Goal: Download file/media

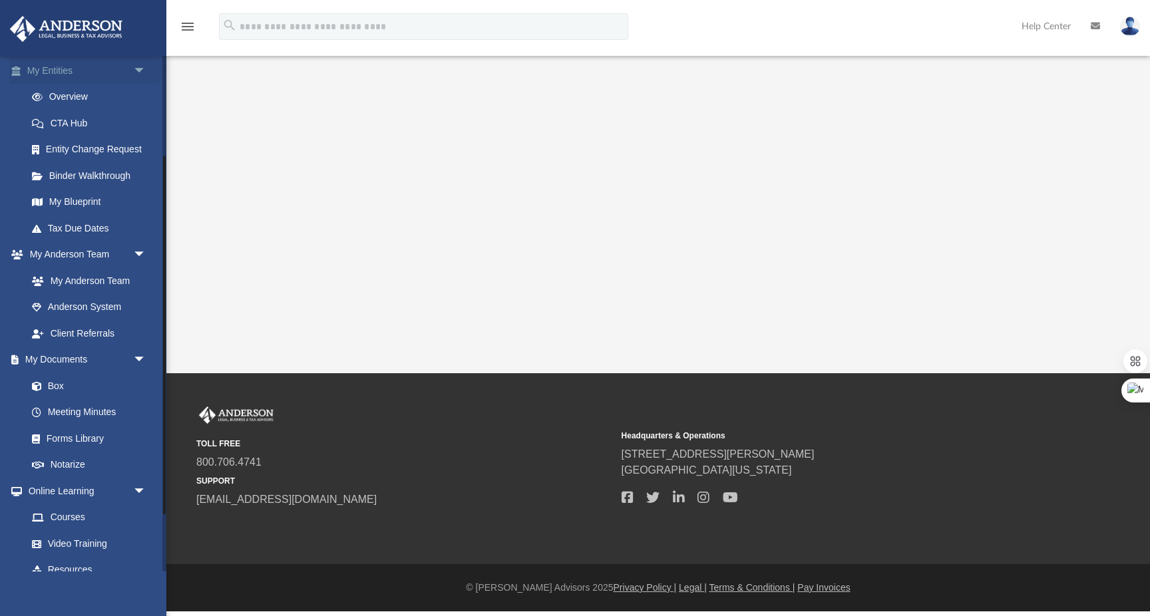
scroll to position [227, 0]
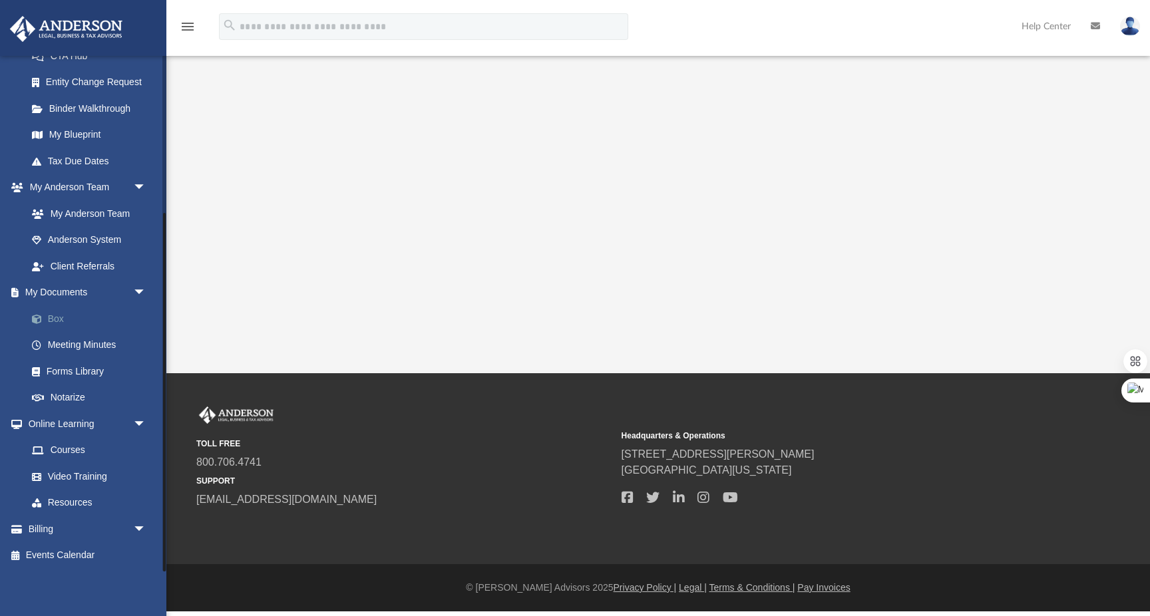
click at [63, 316] on link "Box" at bounding box center [93, 318] width 148 height 27
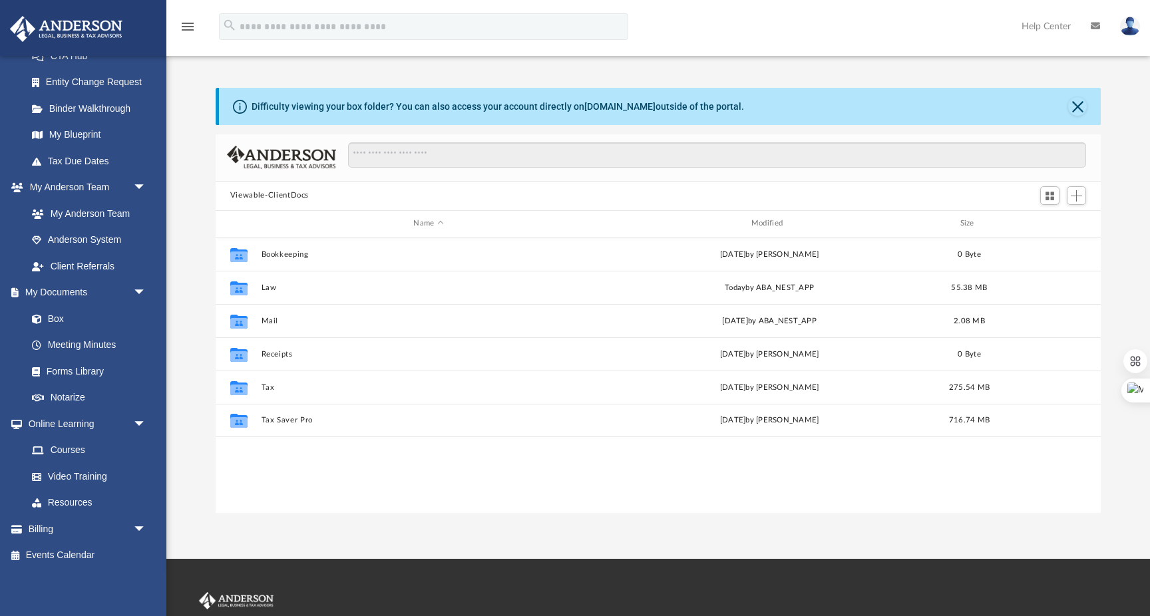
scroll to position [302, 885]
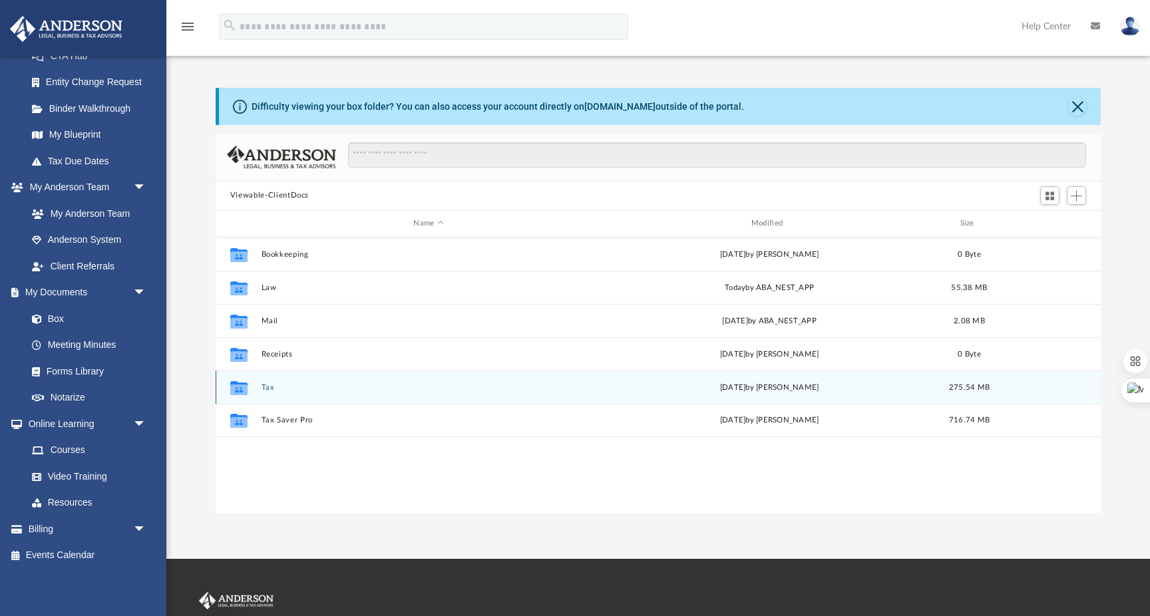
click at [259, 385] on div "Collaborated Folder Tax [DATE] by [PERSON_NAME][GEOGRAPHIC_DATA] 275.54 MB" at bounding box center [658, 387] width 885 height 33
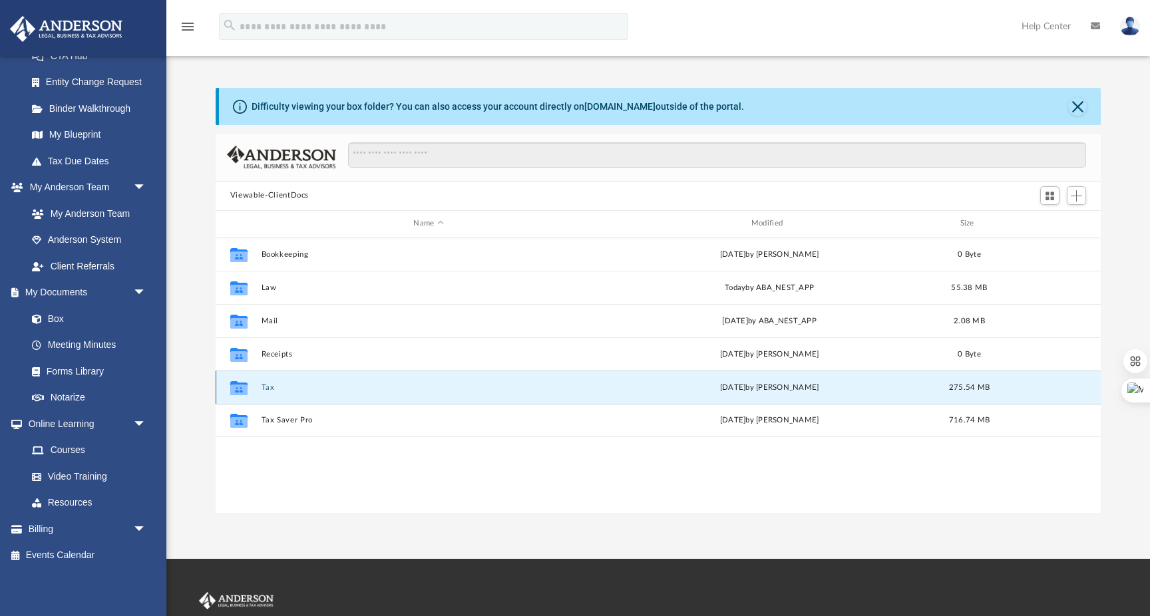
click at [269, 389] on button "Tax" at bounding box center [428, 387] width 335 height 9
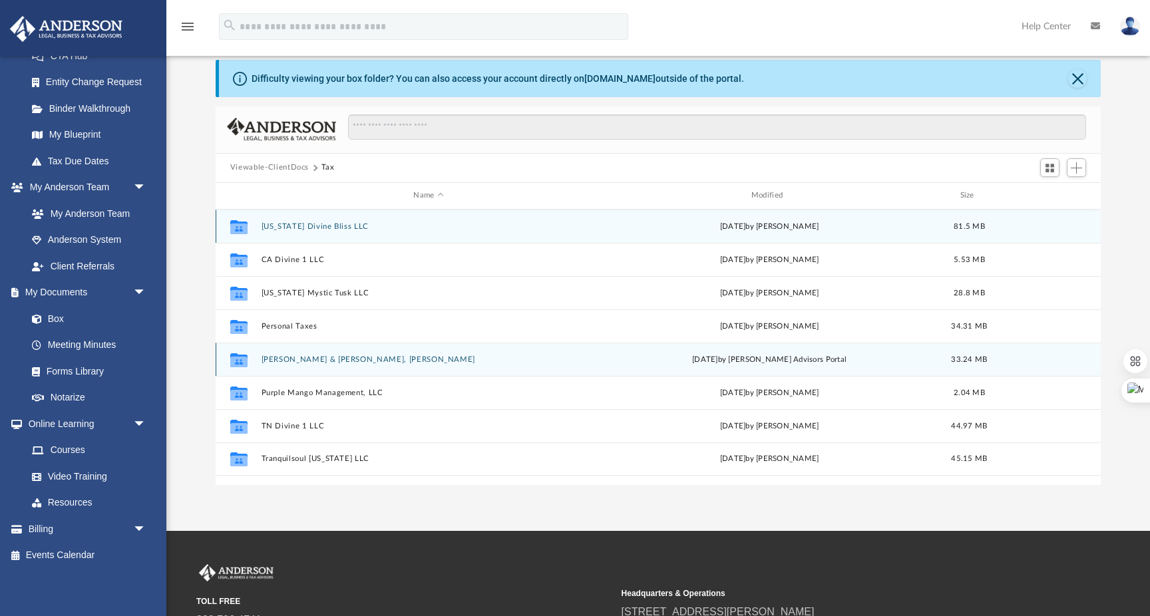
scroll to position [5, 0]
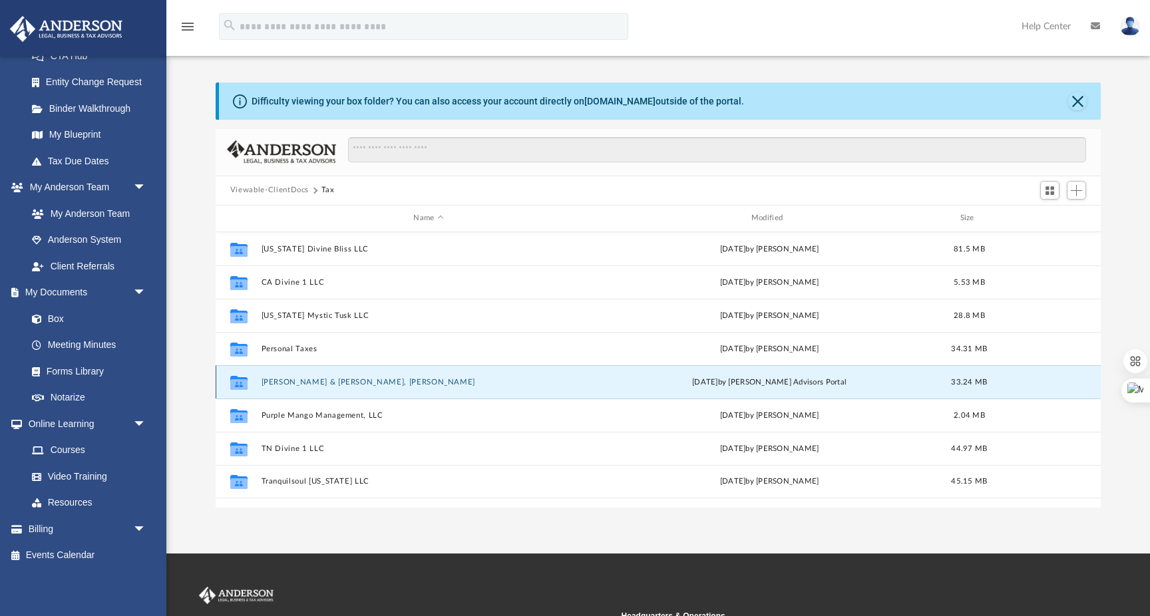
click at [296, 383] on button "[PERSON_NAME] & [PERSON_NAME], [PERSON_NAME]" at bounding box center [428, 382] width 335 height 9
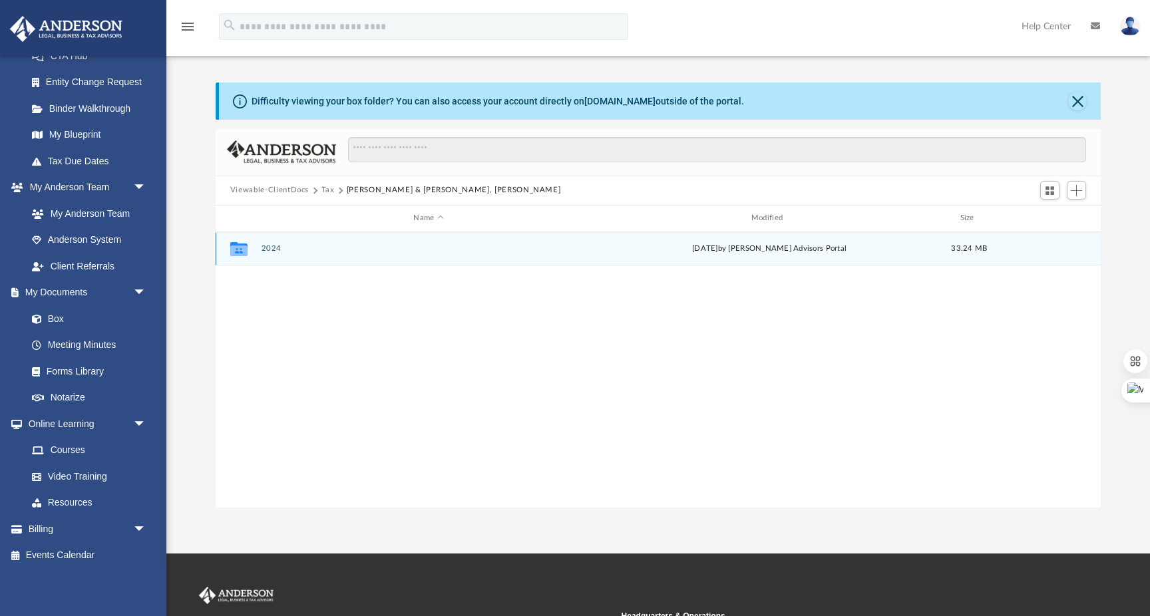
click at [265, 251] on button "2024" at bounding box center [428, 248] width 335 height 9
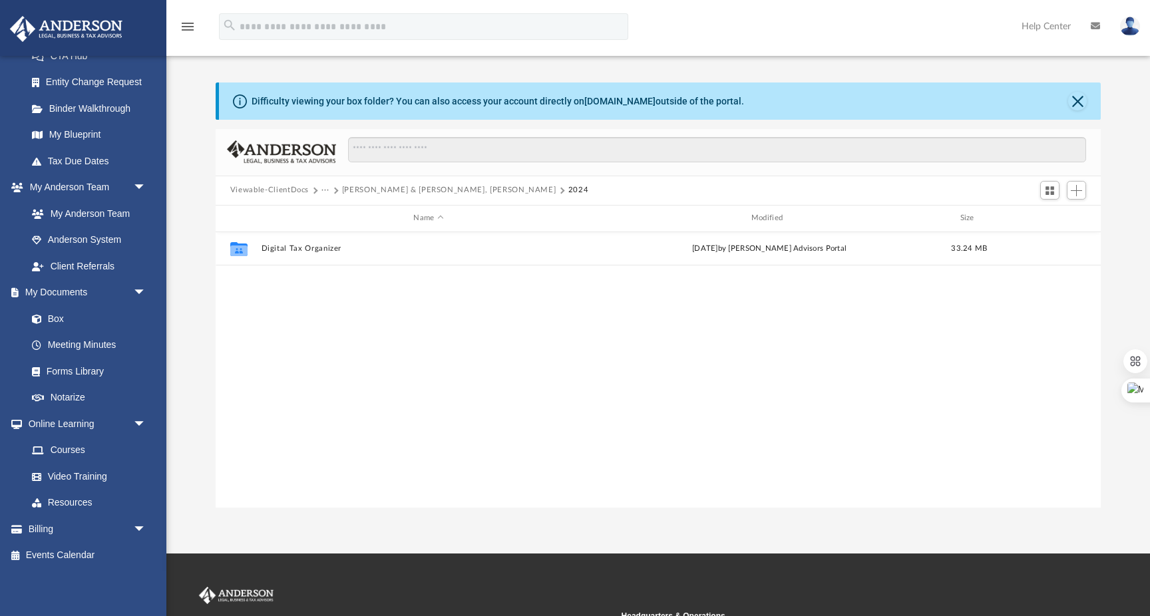
click at [285, 192] on button "Viewable-ClientDocs" at bounding box center [269, 190] width 79 height 12
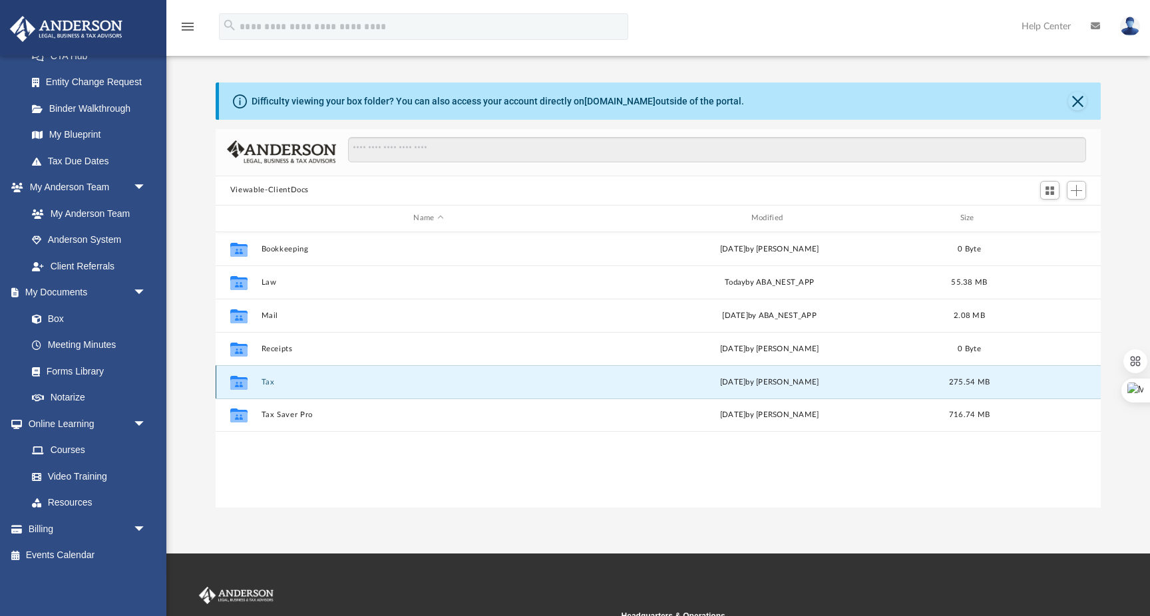
click at [265, 379] on button "Tax" at bounding box center [428, 382] width 335 height 9
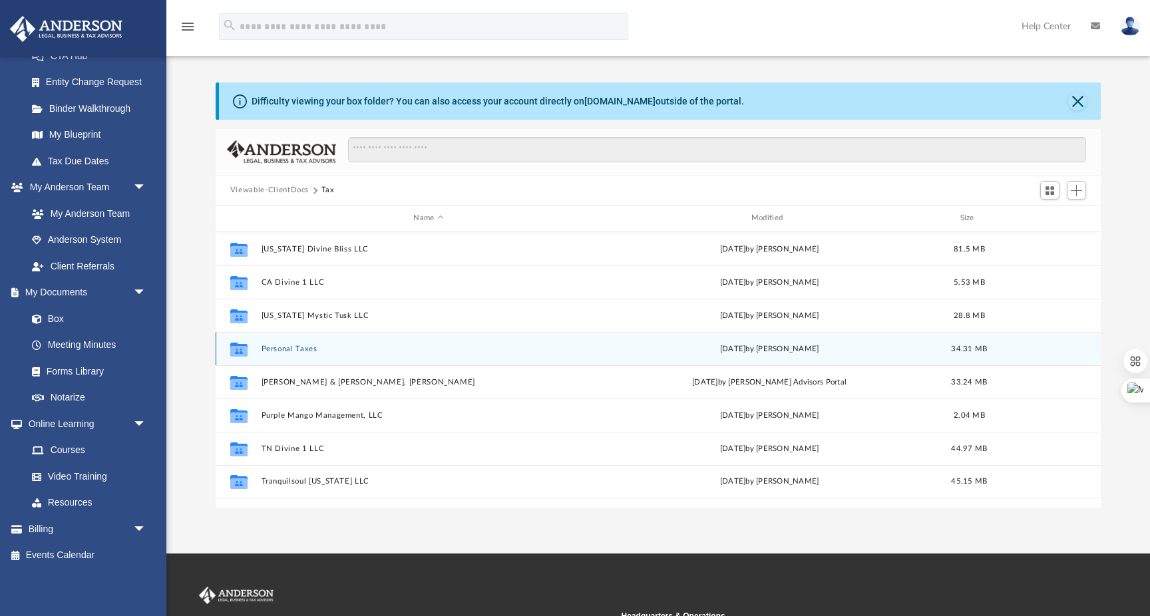
click at [289, 347] on button "Personal Taxes" at bounding box center [428, 349] width 335 height 9
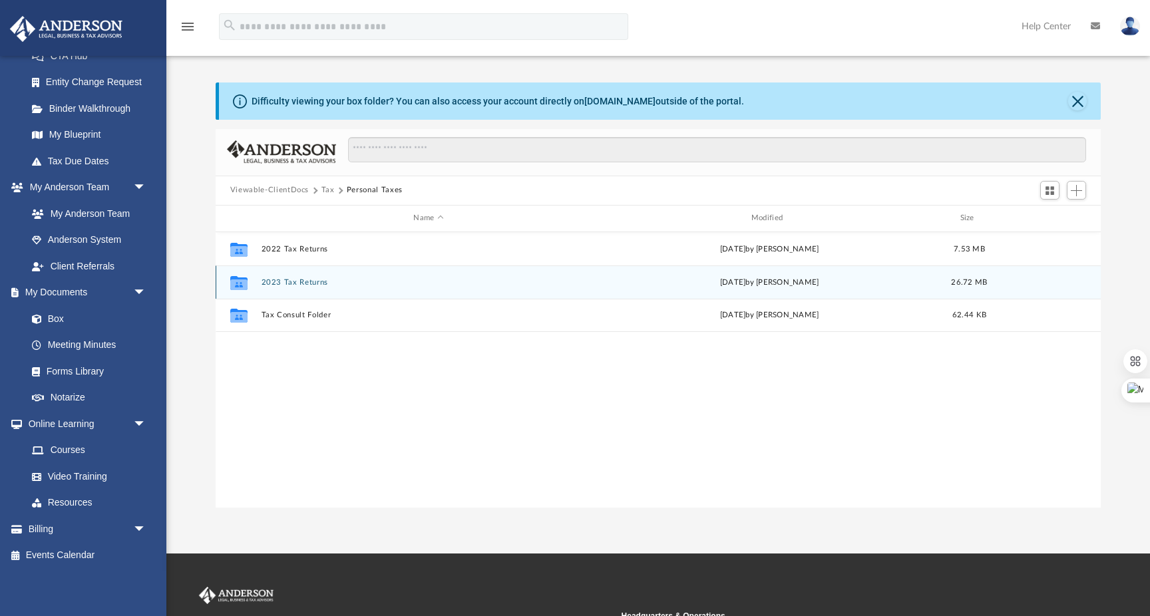
click at [293, 283] on button "2023 Tax Returns" at bounding box center [428, 282] width 335 height 9
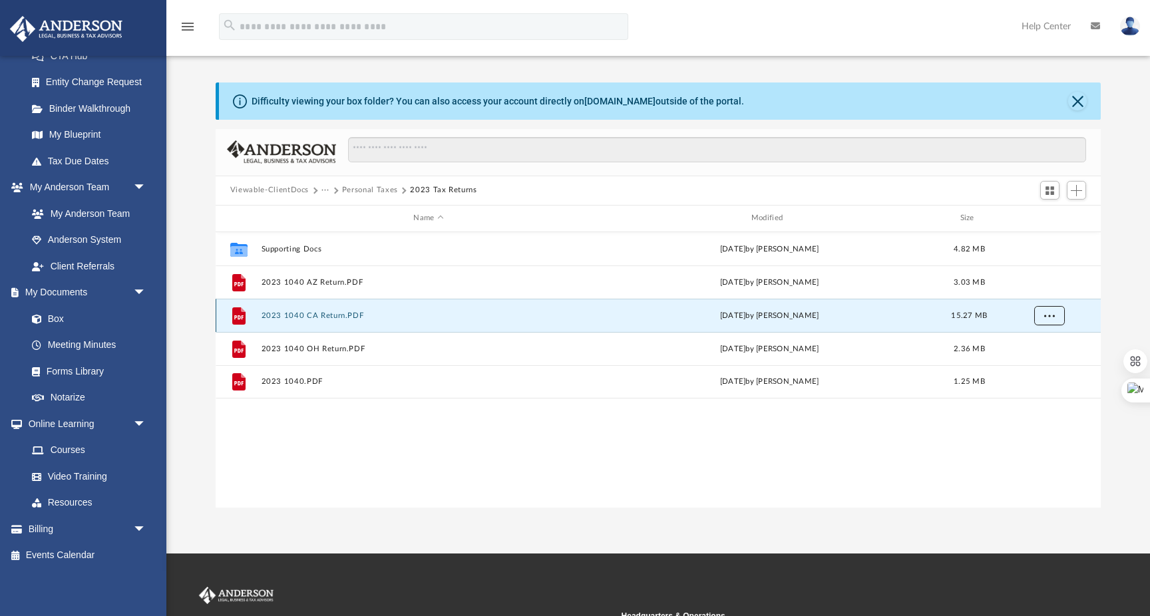
click at [1047, 311] on span "More options" at bounding box center [1048, 314] width 11 height 7
click at [1035, 342] on li "Preview" at bounding box center [1036, 342] width 39 height 14
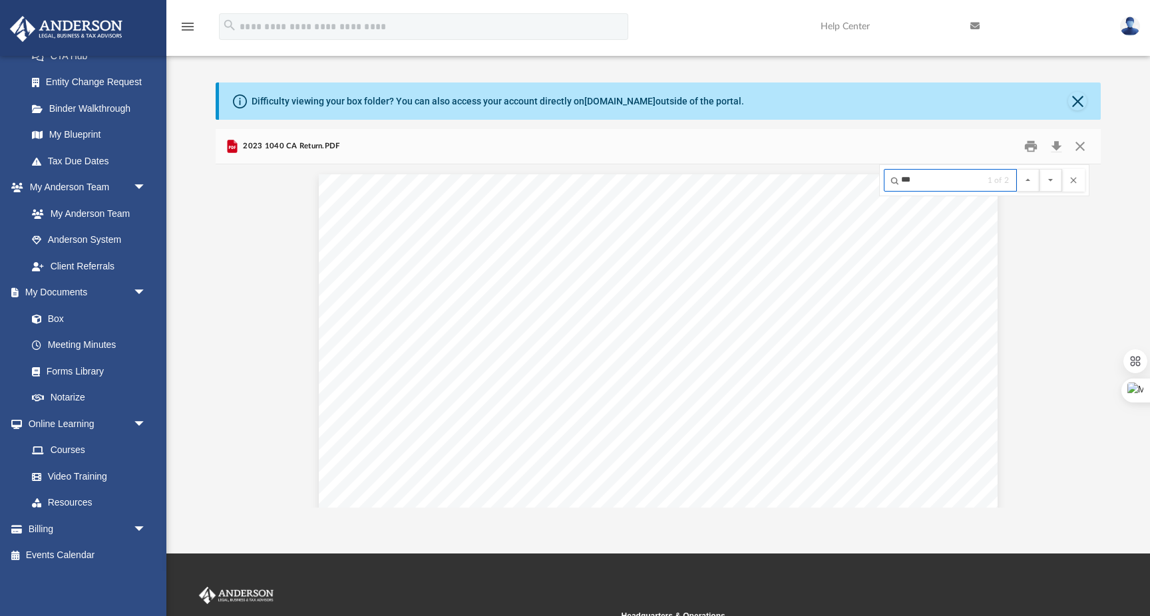
scroll to position [12485, 0]
type input "****"
click at [1039, 169] on button "File preview" at bounding box center [1050, 180] width 23 height 23
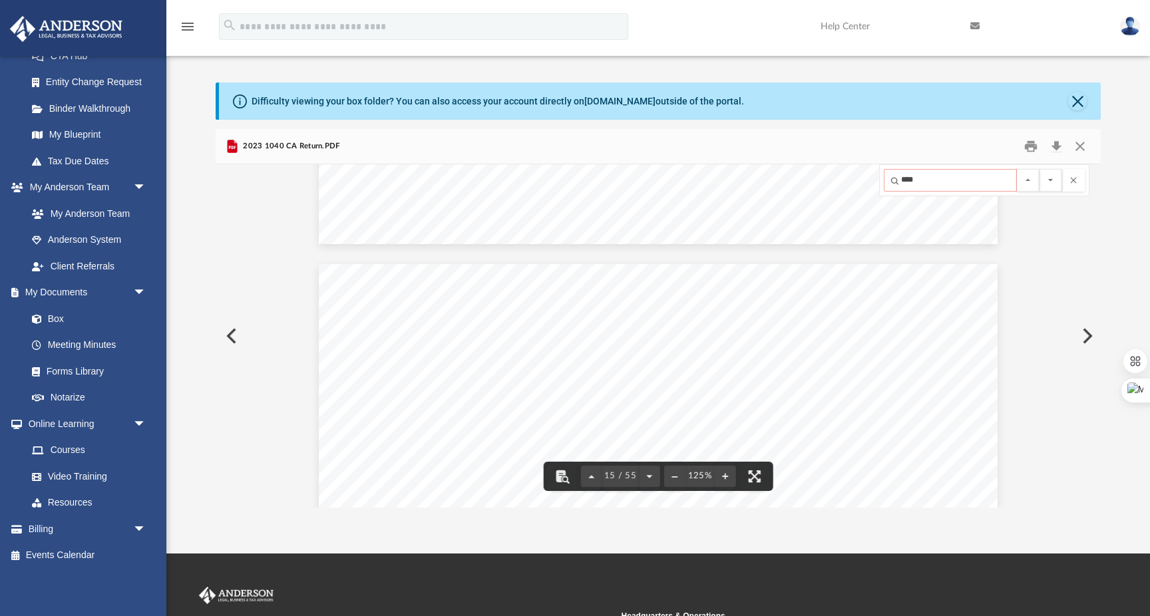
click at [950, 184] on input "****" at bounding box center [950, 180] width 133 height 23
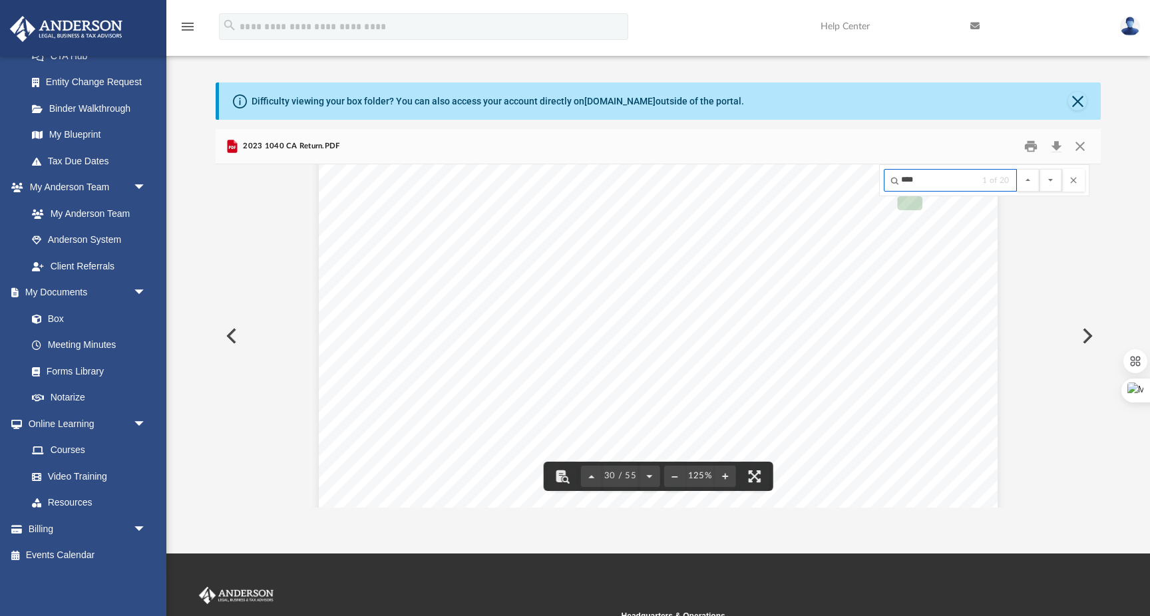
scroll to position [32611, 0]
click at [1039, 169] on button "File preview" at bounding box center [1050, 180] width 23 height 23
click at [900, 182] on input "****" at bounding box center [950, 180] width 133 height 23
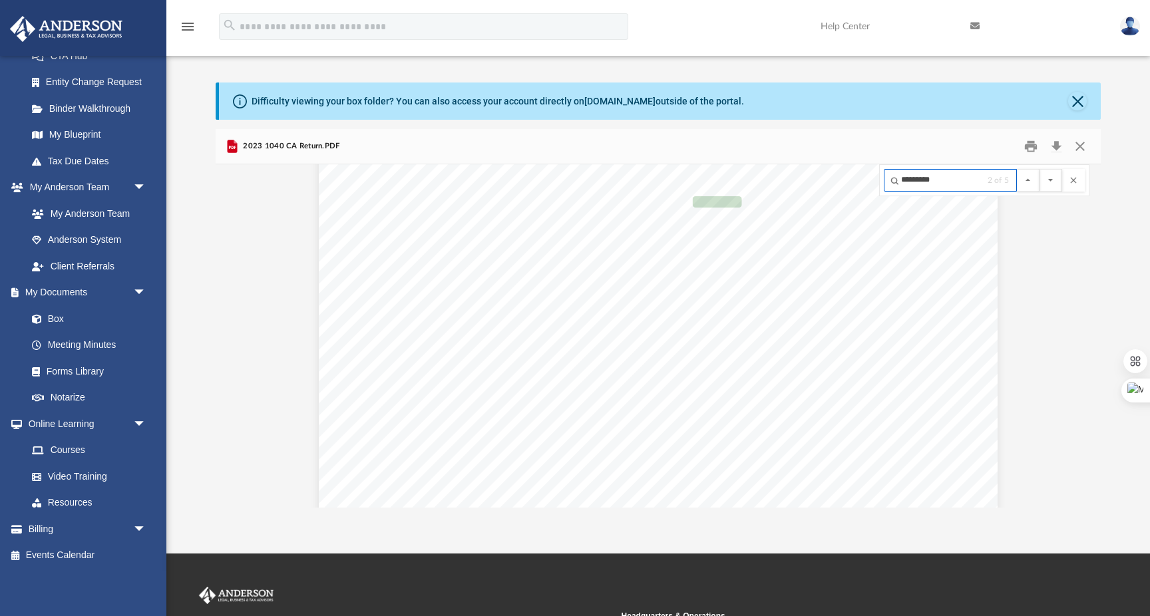
type input "*********"
click at [1039, 169] on button "File preview" at bounding box center [1050, 180] width 23 height 23
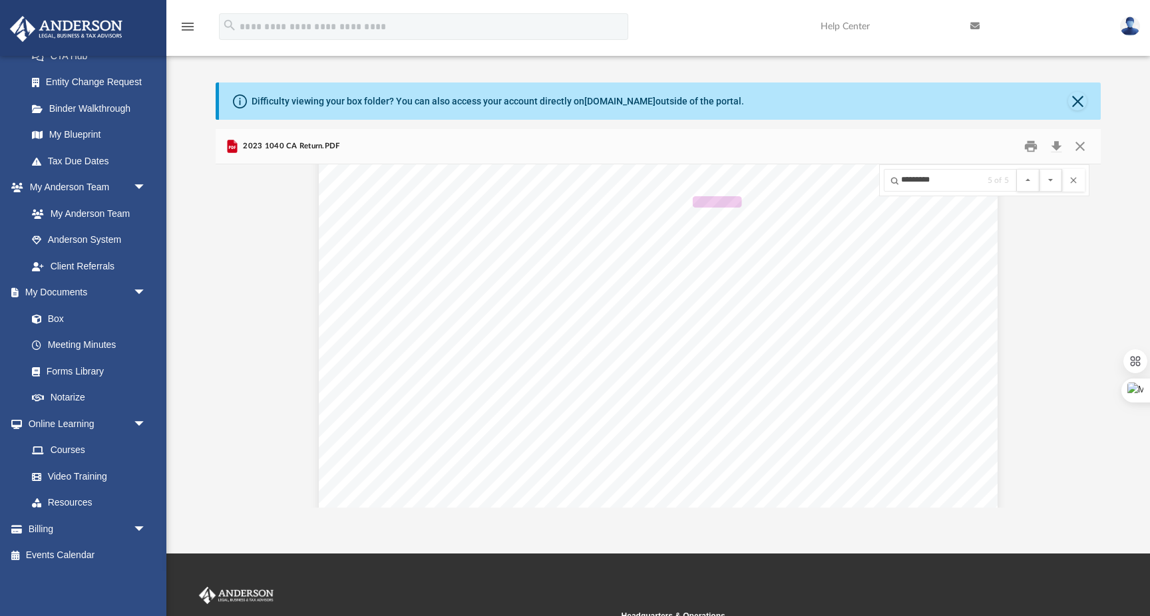
scroll to position [41594, 0]
click at [1039, 169] on button "File preview" at bounding box center [1050, 180] width 23 height 23
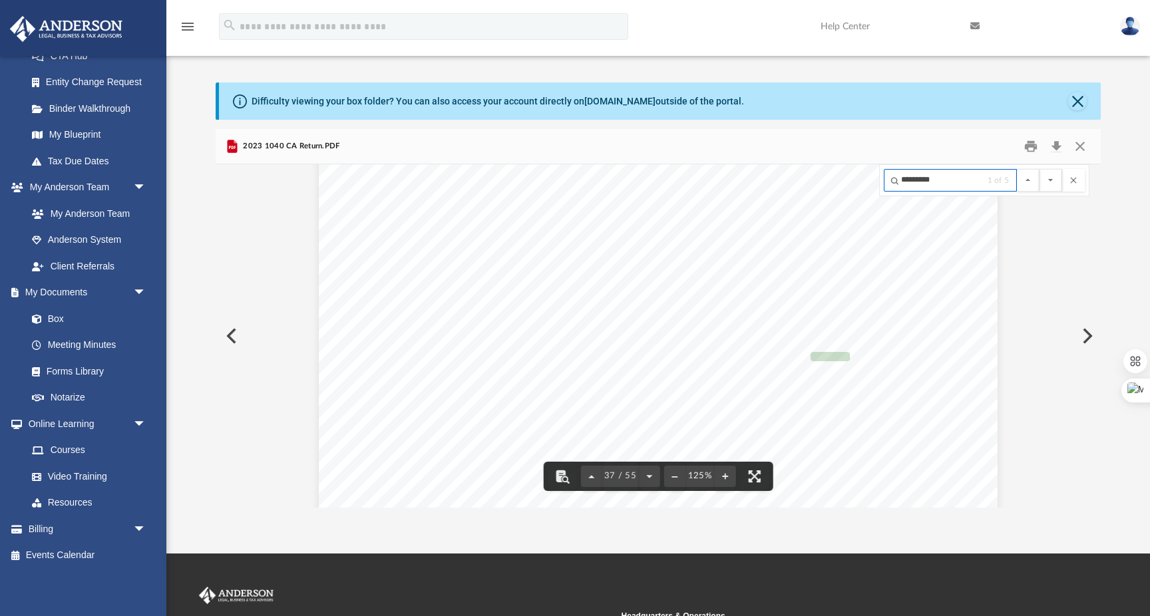
click at [941, 185] on input "*********" at bounding box center [950, 180] width 133 height 23
click at [1039, 169] on button "File preview" at bounding box center [1050, 180] width 23 height 23
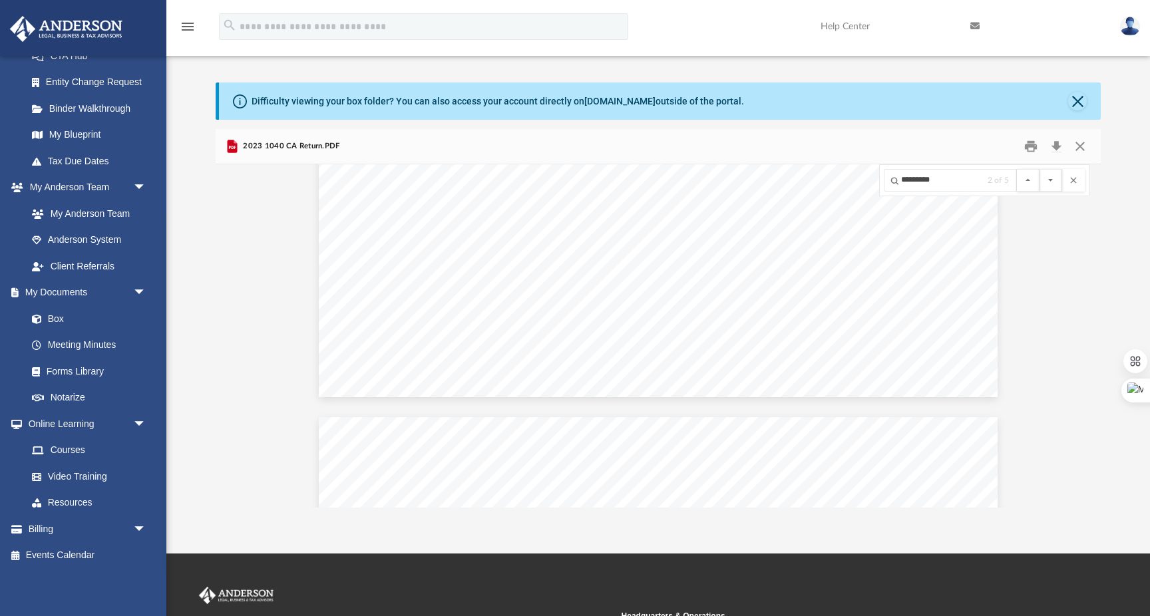
scroll to position [38368, 0]
click at [1083, 152] on button "Close" at bounding box center [1080, 146] width 24 height 21
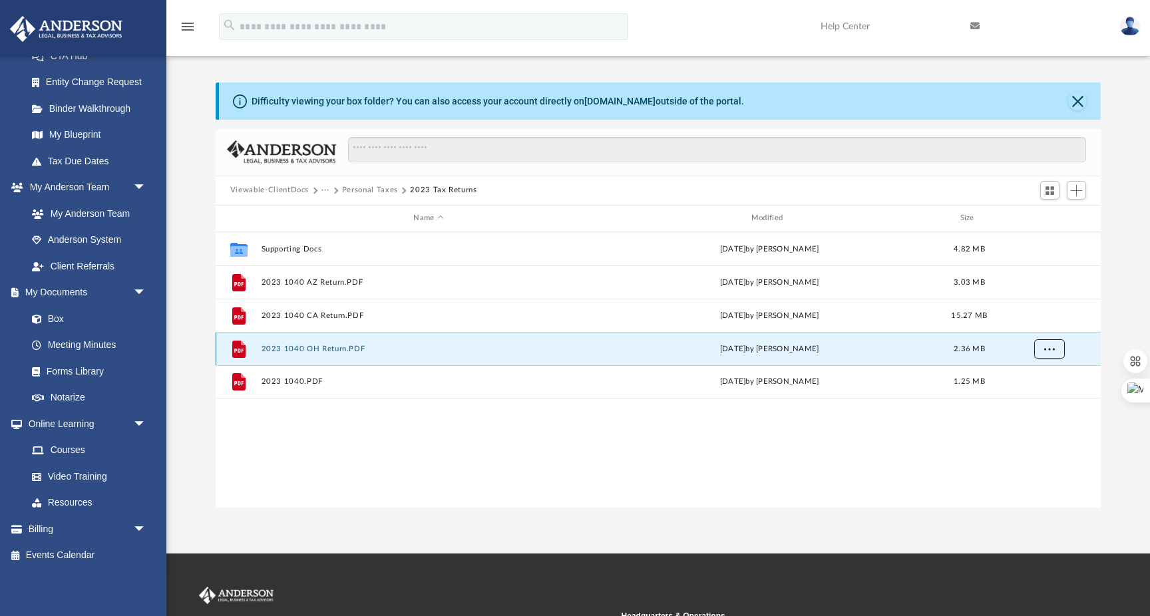
click at [1051, 352] on span "More options" at bounding box center [1048, 348] width 11 height 7
click at [1039, 375] on li "Preview" at bounding box center [1036, 375] width 39 height 14
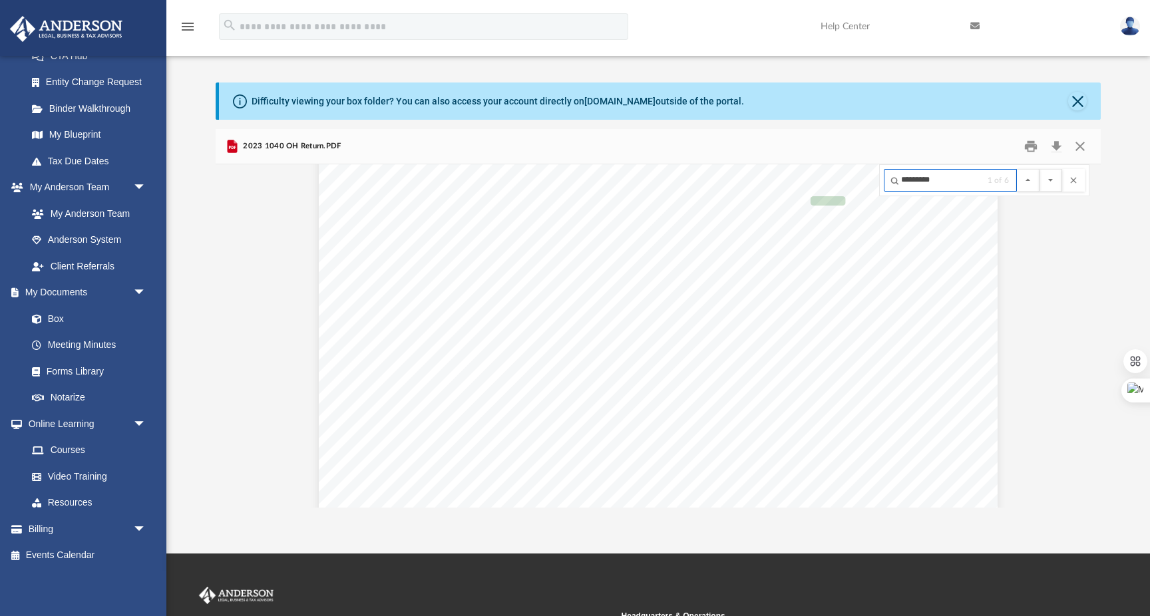
scroll to position [20735, 0]
type input "*********"
click at [1039, 169] on button "File preview" at bounding box center [1050, 180] width 23 height 23
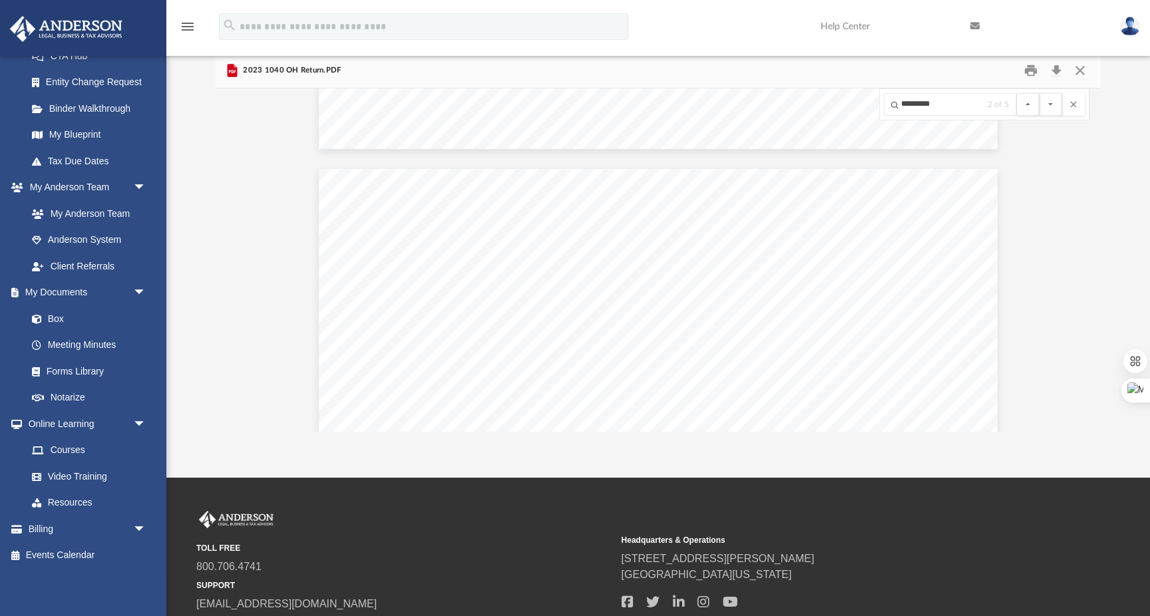
scroll to position [27580, 0]
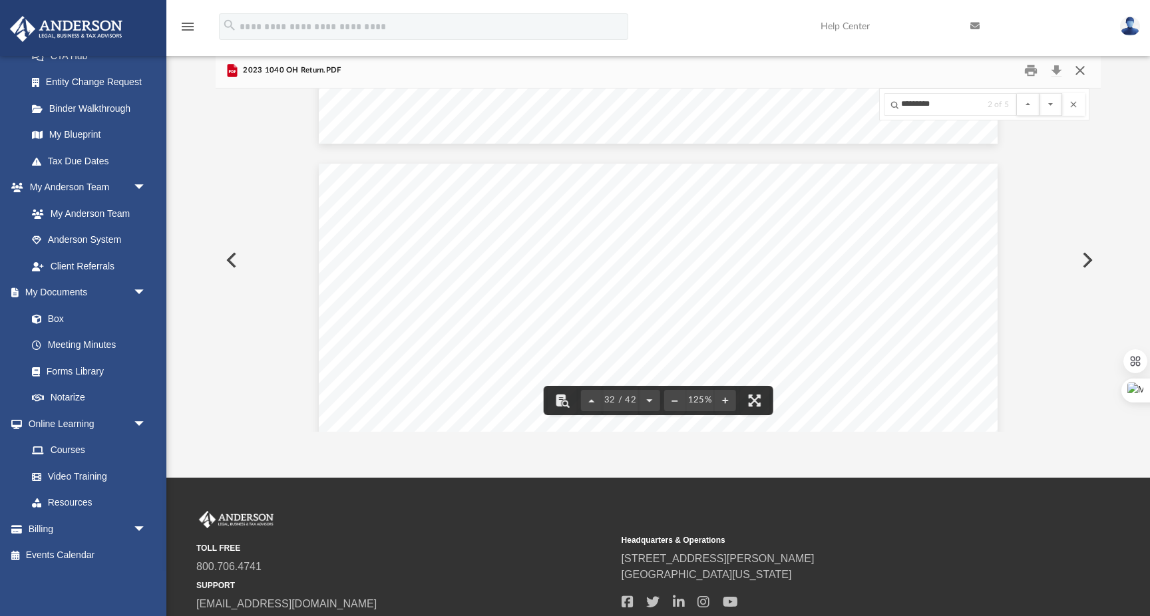
click at [1081, 71] on button "Close" at bounding box center [1080, 70] width 24 height 21
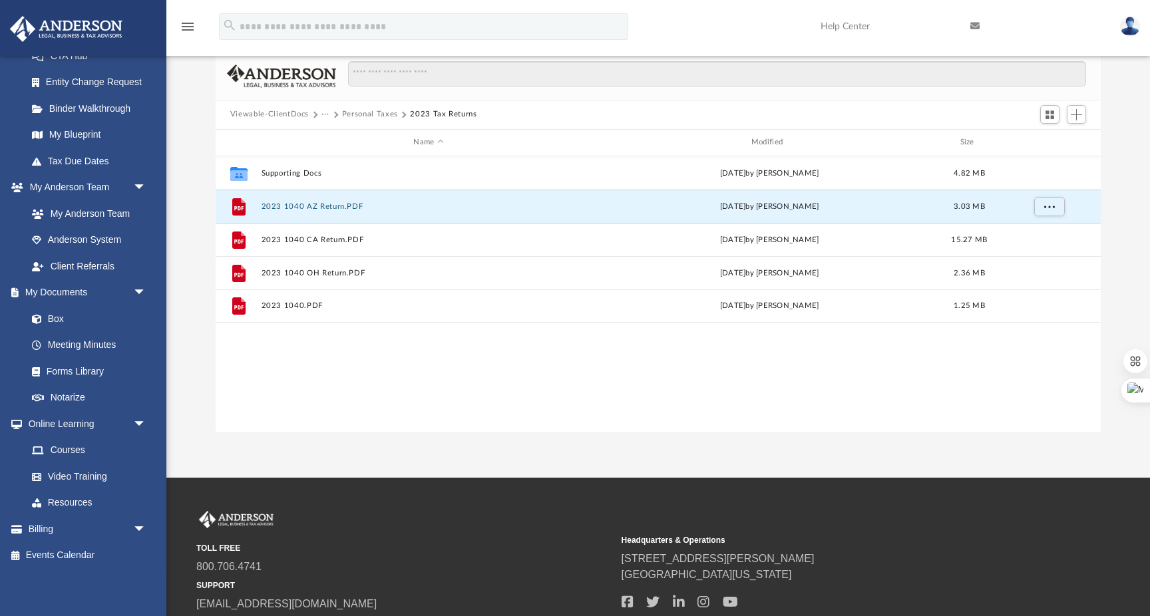
drag, startPoint x: 321, startPoint y: 207, endPoint x: 434, endPoint y: 409, distance: 231.4
click at [434, 409] on div "Collaborated Folder Supporting Docs [DATE] by [PERSON_NAME] 4.82 MB File 2023 1…" at bounding box center [658, 294] width 885 height 276
click at [1051, 202] on span "More options" at bounding box center [1048, 205] width 11 height 7
click at [1037, 233] on li "Preview" at bounding box center [1036, 233] width 39 height 14
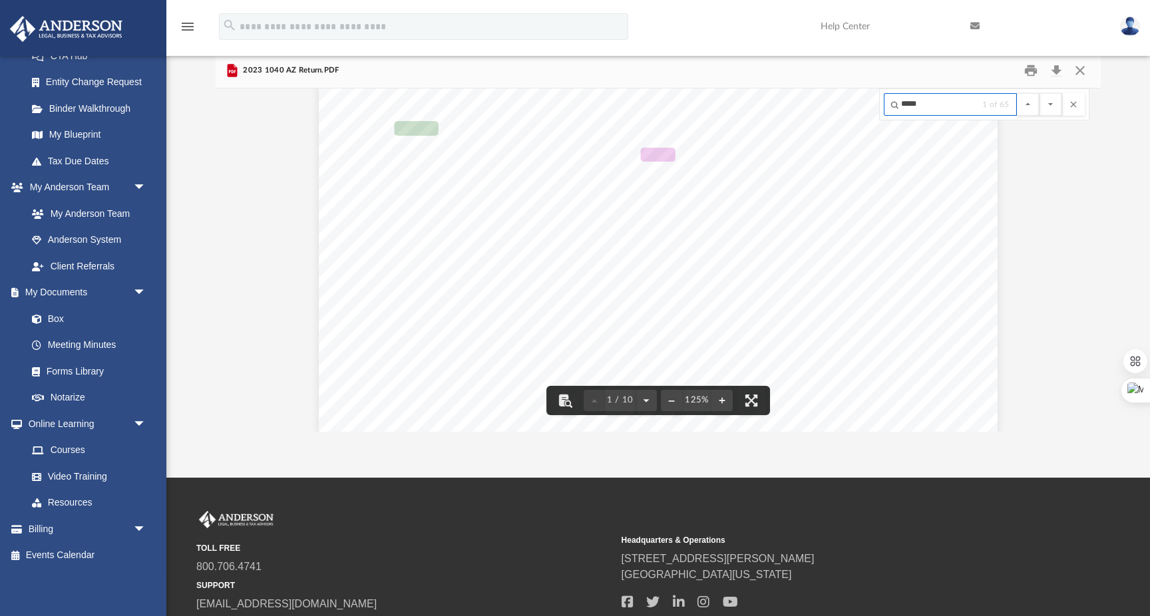
scroll to position [75, 0]
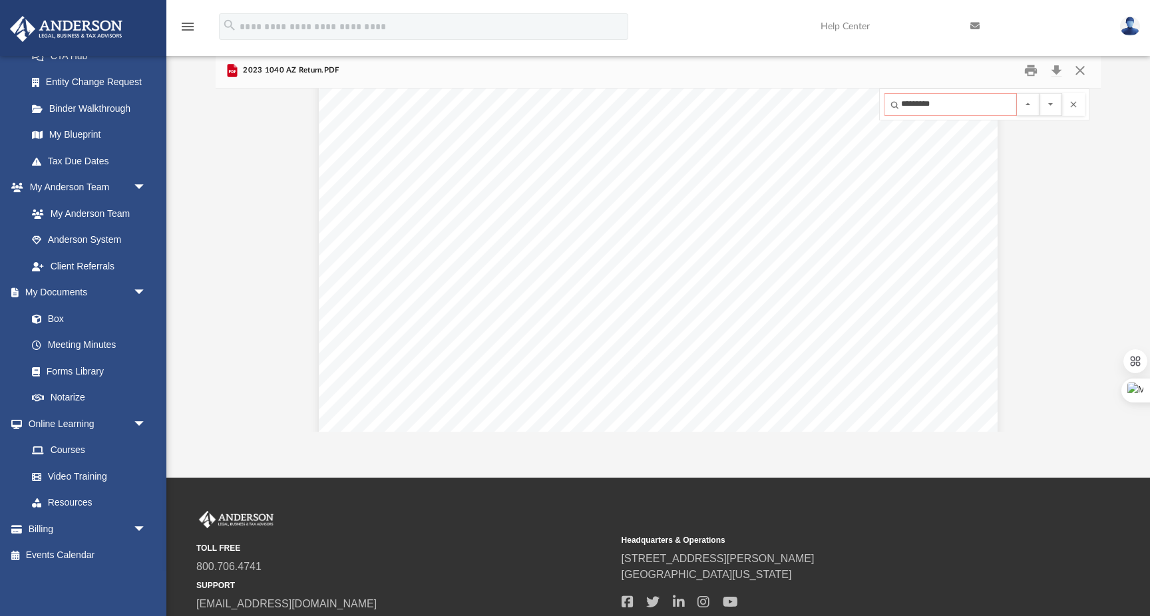
type input "*********"
click at [1039, 93] on button "File preview" at bounding box center [1050, 104] width 23 height 23
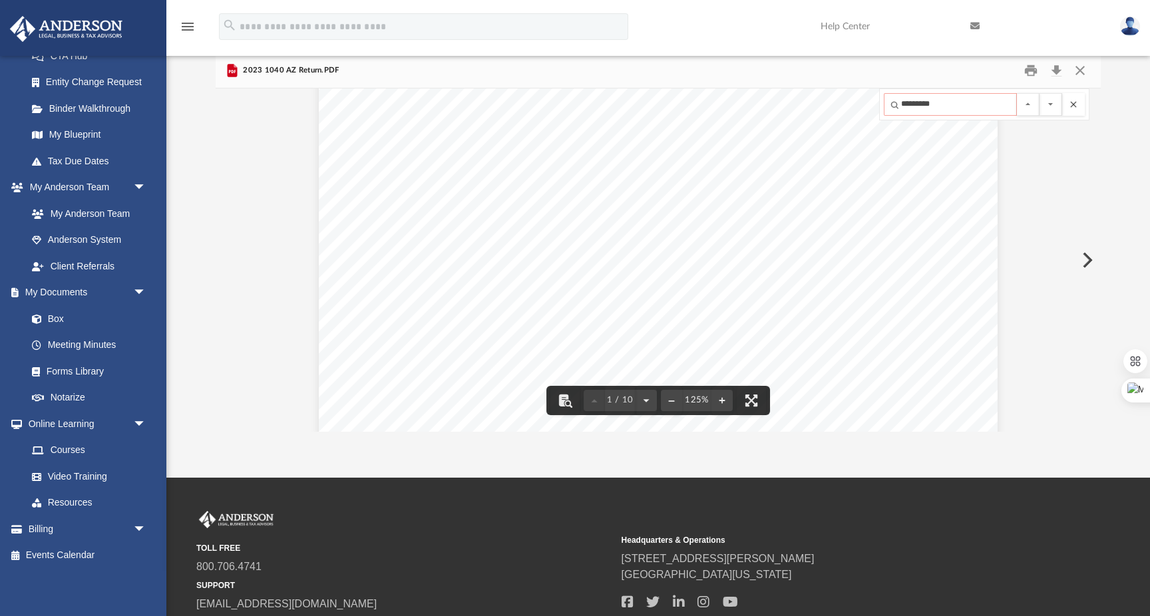
click at [1068, 102] on button "File preview" at bounding box center [1073, 104] width 23 height 23
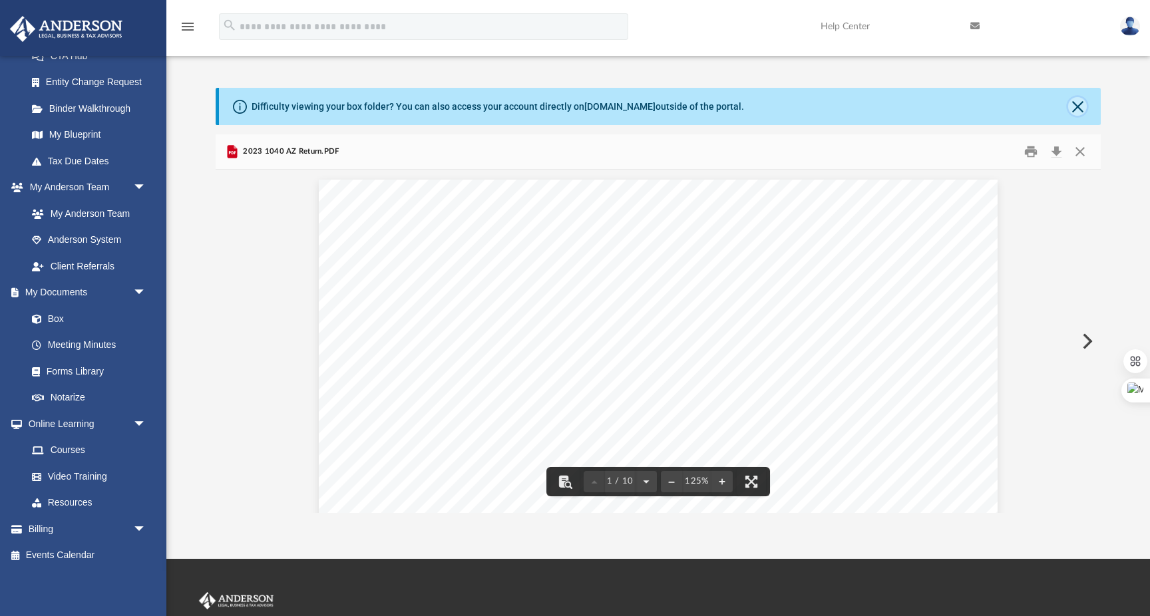
click at [1081, 110] on button "Close" at bounding box center [1077, 106] width 19 height 19
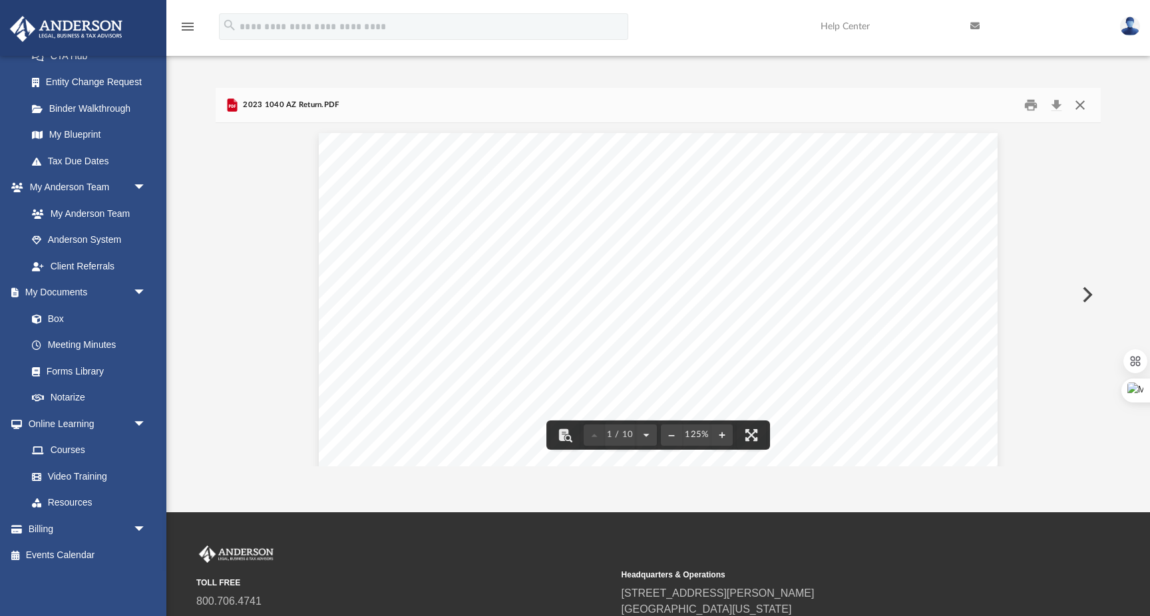
click at [1086, 107] on button "Close" at bounding box center [1080, 104] width 24 height 21
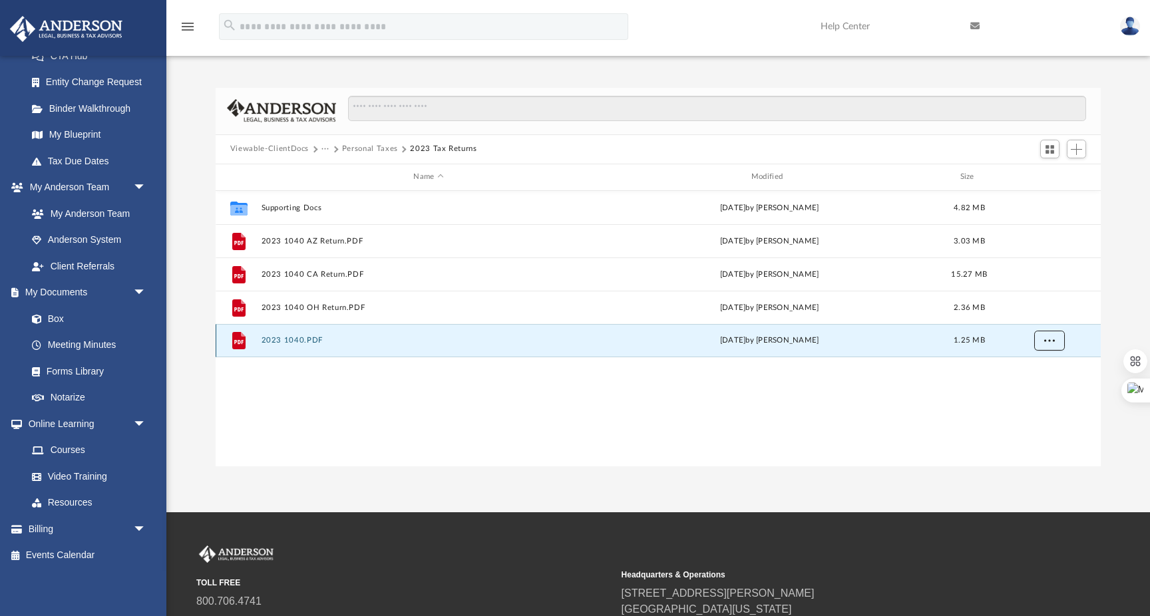
click at [1045, 340] on span "More options" at bounding box center [1048, 340] width 11 height 7
click at [1035, 367] on li "Preview" at bounding box center [1036, 367] width 39 height 14
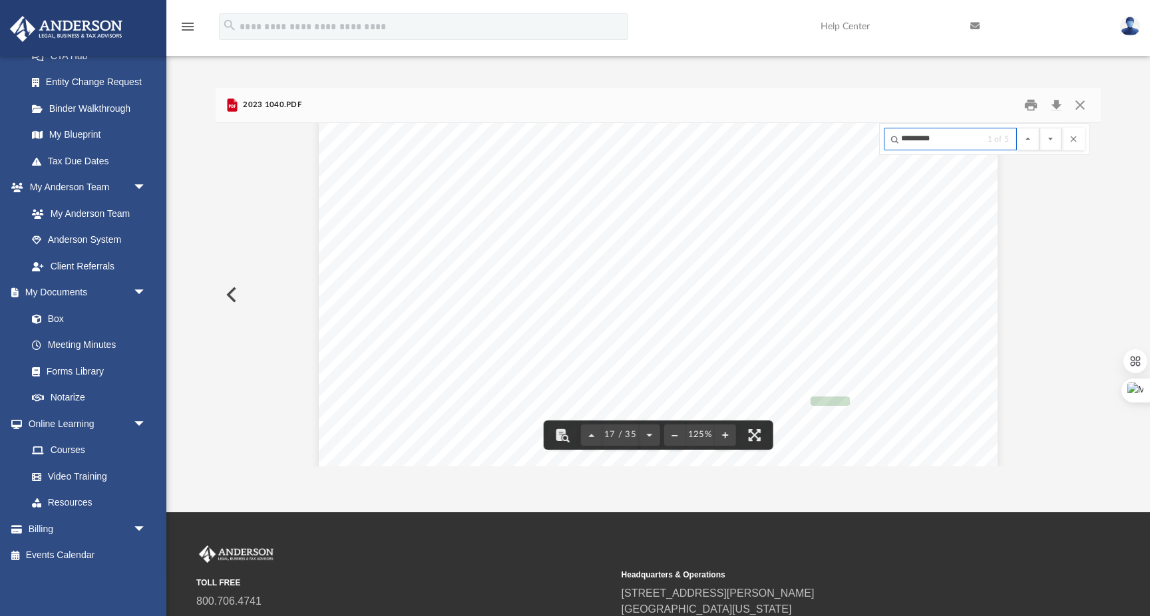
scroll to position [14404, 0]
type input "*********"
click at [1039, 128] on button "File preview" at bounding box center [1050, 139] width 23 height 23
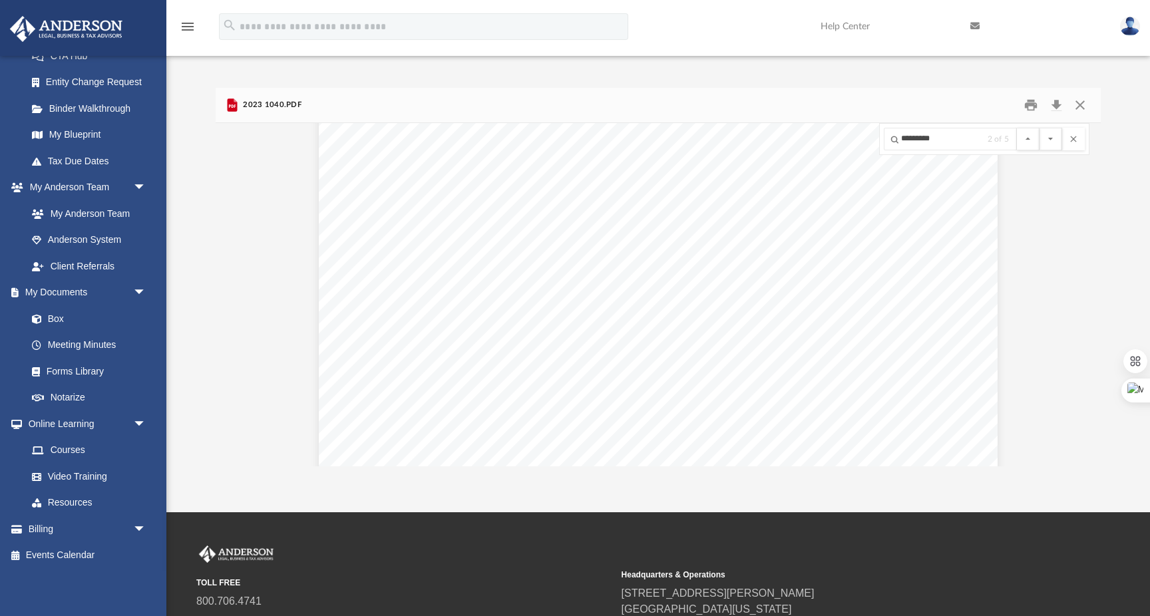
scroll to position [25441, 0]
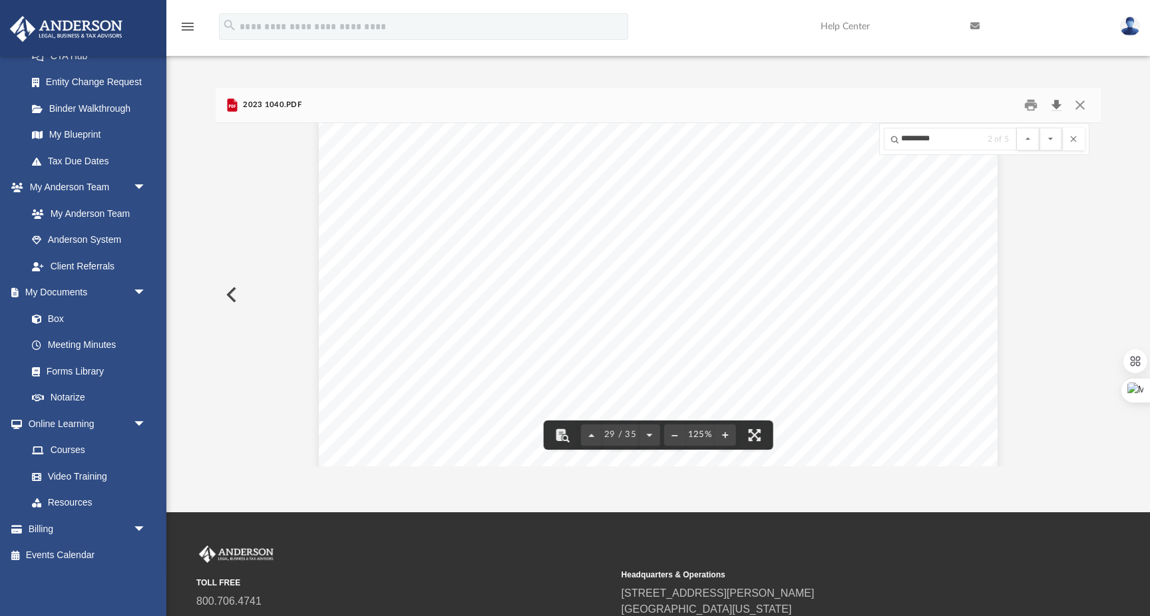
click at [1055, 104] on button "Download" at bounding box center [1056, 104] width 24 height 21
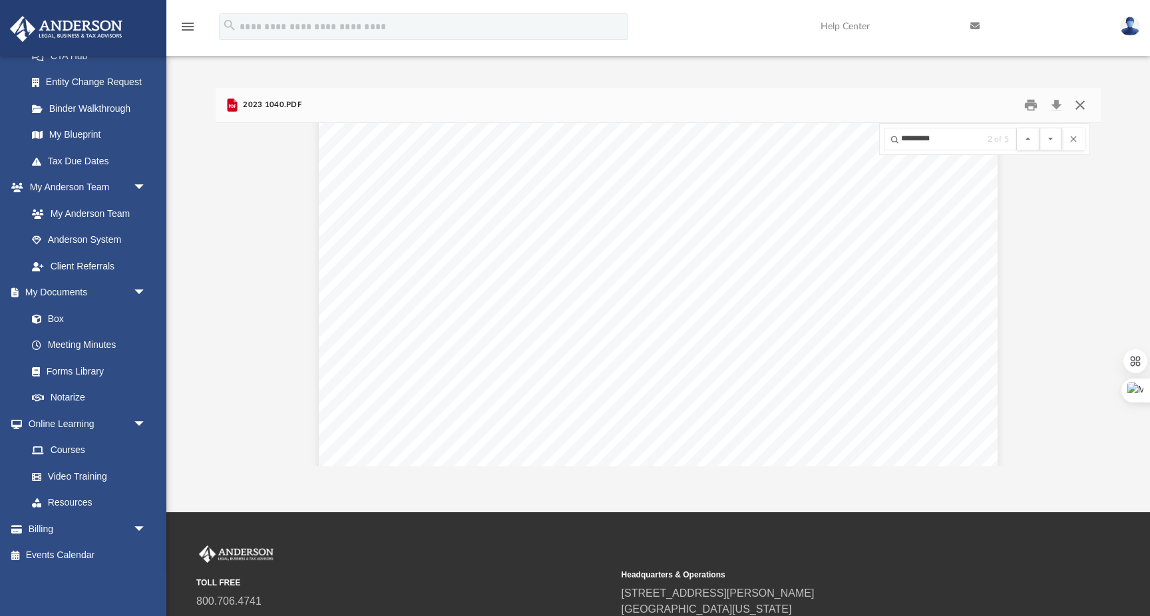
click at [1085, 107] on button "Close" at bounding box center [1080, 104] width 24 height 21
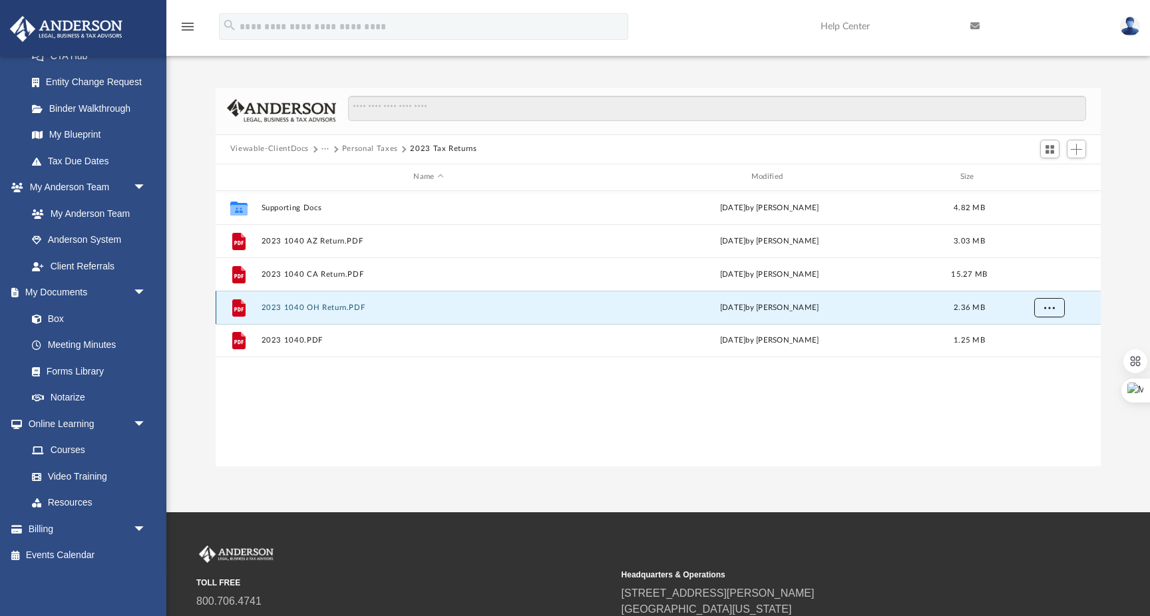
click at [1055, 303] on button "More options" at bounding box center [1048, 307] width 31 height 20
click at [1045, 355] on li "Download" at bounding box center [1036, 355] width 39 height 14
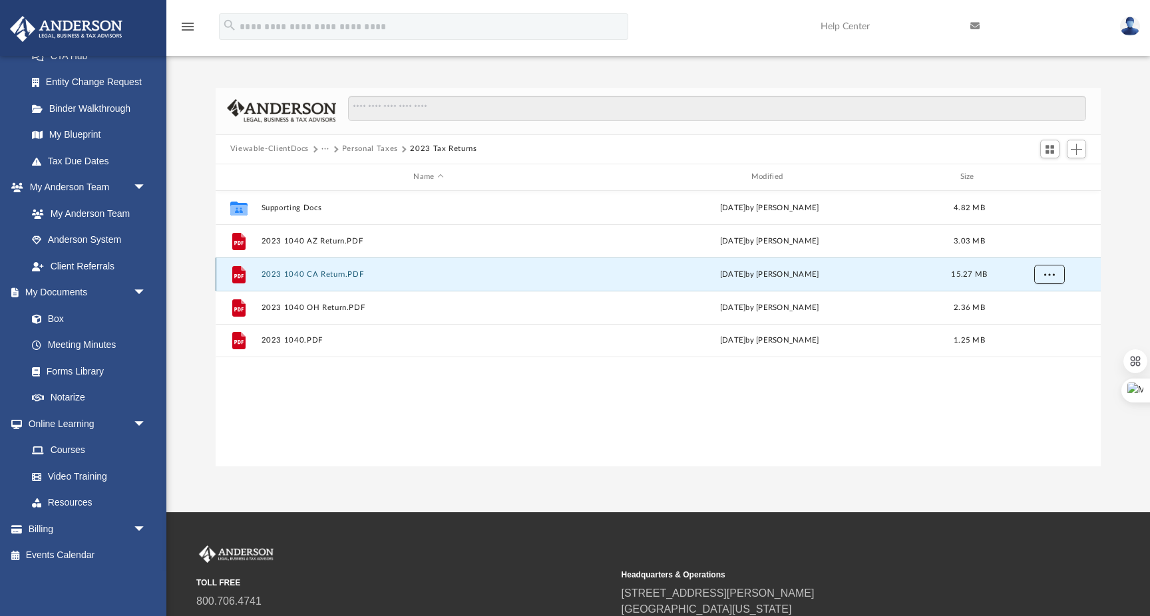
click at [1051, 273] on span "More options" at bounding box center [1048, 273] width 11 height 7
click at [1047, 325] on li "Download" at bounding box center [1036, 322] width 39 height 14
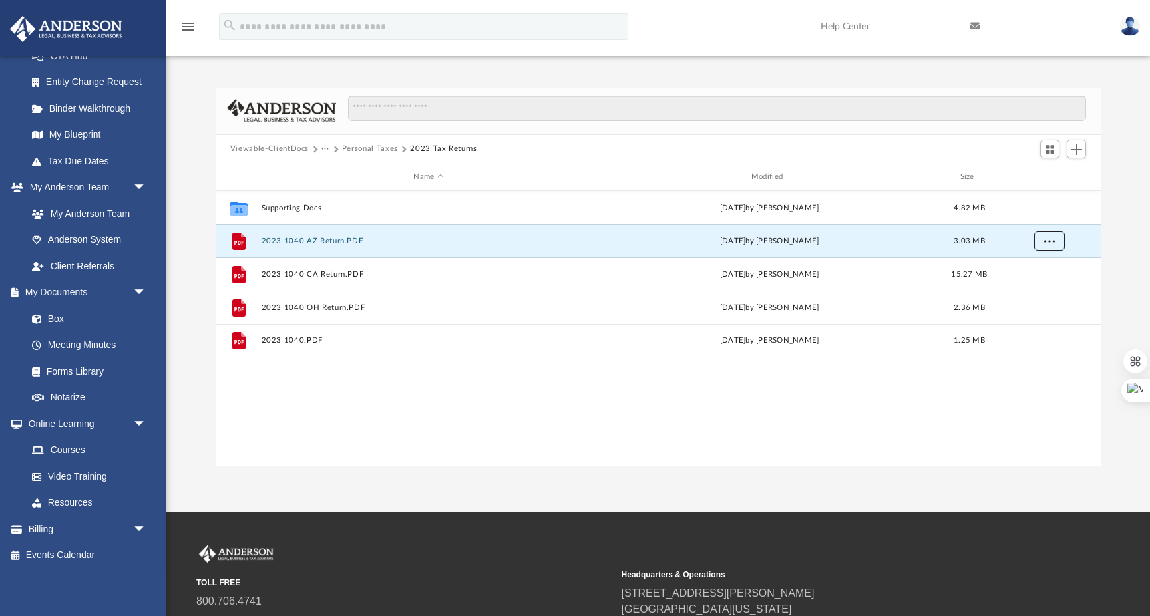
click at [1045, 238] on span "More options" at bounding box center [1048, 240] width 11 height 7
click at [1043, 289] on li "Download" at bounding box center [1036, 288] width 39 height 14
